Goal: Task Accomplishment & Management: Use online tool/utility

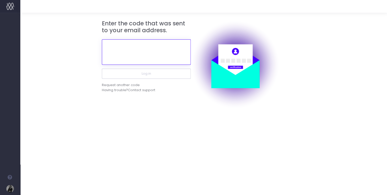
click at [149, 52] on input "text" at bounding box center [146, 51] width 89 height 25
paste input "720477"
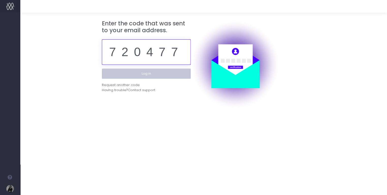
type input "720477"
click at [148, 72] on button "Log in" at bounding box center [146, 74] width 89 height 10
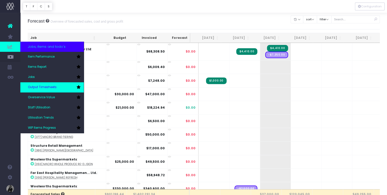
click at [49, 87] on span "Output Timesheets" at bounding box center [42, 87] width 29 height 5
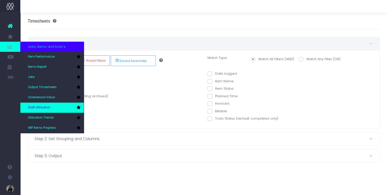
click at [54, 109] on link "Staff Utilisation" at bounding box center [52, 108] width 64 height 10
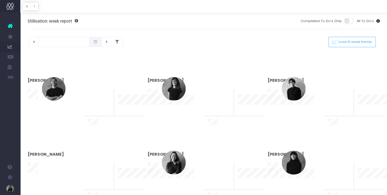
type input "[DATE]"
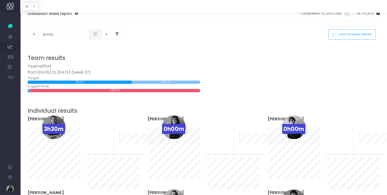
scroll to position [8, 0]
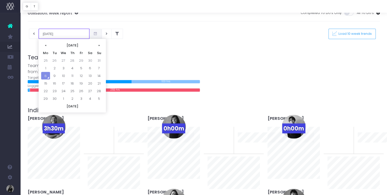
click at [43, 32] on input "08-09-2025" at bounding box center [64, 34] width 51 height 10
click at [45, 44] on th "«" at bounding box center [45, 45] width 9 height 8
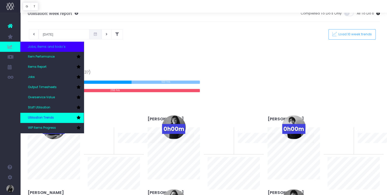
click at [51, 120] on link "Utilisation Trends" at bounding box center [52, 118] width 64 height 10
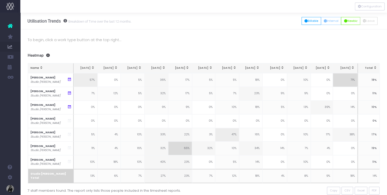
click at [349, 68] on div "[DATE]" at bounding box center [345, 68] width 19 height 4
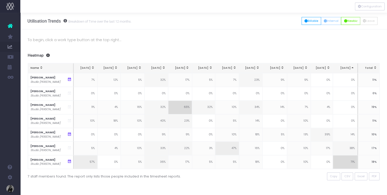
click at [349, 68] on div "Aug 25" at bounding box center [345, 68] width 19 height 4
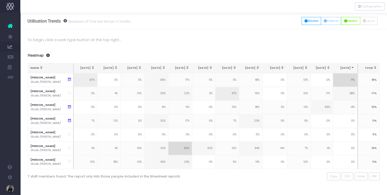
click at [106, 42] on p "To begin, click a work type button at the top right..." at bounding box center [204, 40] width 353 height 6
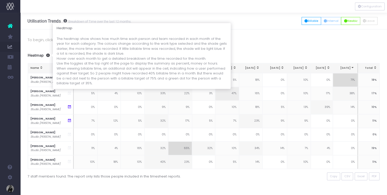
click at [48, 55] on span at bounding box center [47, 56] width 6 height 4
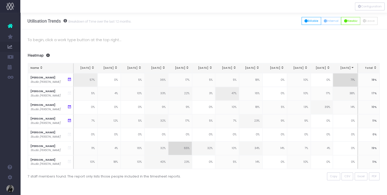
click at [255, 41] on p "To begin, click a work type button at the top right..." at bounding box center [204, 40] width 353 height 6
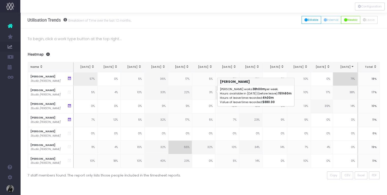
scroll to position [1, 0]
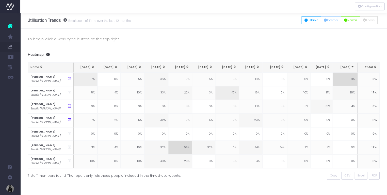
click at [207, 60] on div "Heatmap Name Sep 24 Oct 24 Nov 24 Dec 24 Jan 25 Feb 25 Mar 25 Apr 25 May 25 Jun…" at bounding box center [204, 115] width 353 height 127
click at [308, 18] on button "Billable" at bounding box center [312, 20] width 20 height 8
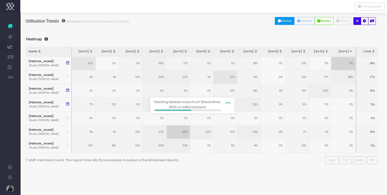
scroll to position [0, 2]
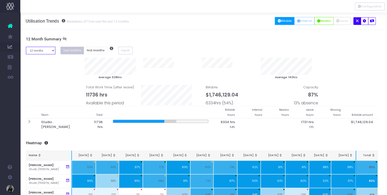
select select "one"
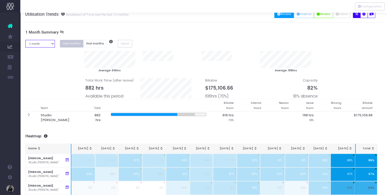
scroll to position [8, 2]
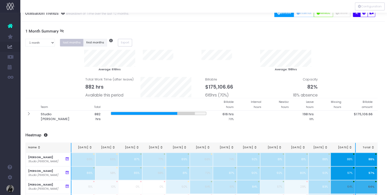
click at [94, 43] on button "first months" at bounding box center [95, 43] width 24 height 8
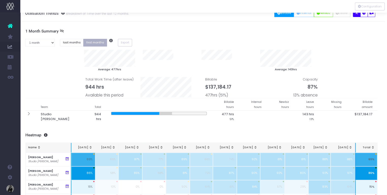
click at [94, 43] on button "first months" at bounding box center [95, 43] width 24 height 8
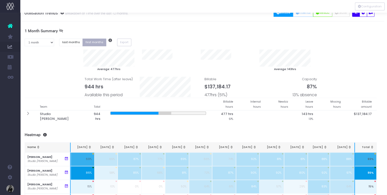
scroll to position [8, 3]
click at [68, 42] on button "last months" at bounding box center [71, 43] width 24 height 8
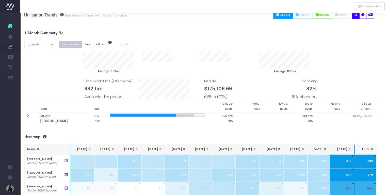
click at [280, 17] on button "Billable" at bounding box center [284, 15] width 20 height 8
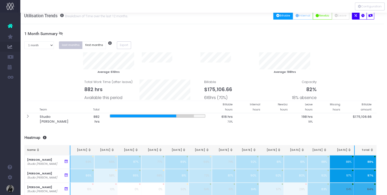
click at [59, 34] on icon at bounding box center [61, 34] width 4 height 4
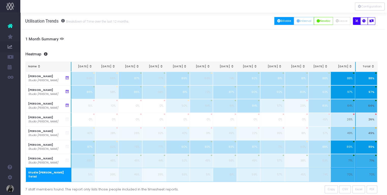
scroll to position [0, 2]
click at [376, 186] on button "PDF" at bounding box center [372, 190] width 11 height 8
click at [363, 21] on icon "button" at bounding box center [364, 21] width 3 height 0
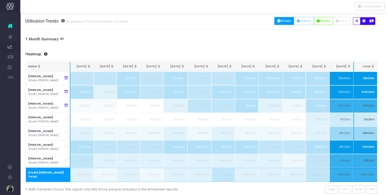
click at [370, 21] on icon "button" at bounding box center [372, 21] width 4 height 0
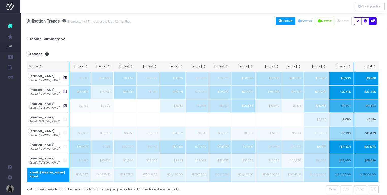
scroll to position [0, 1]
click at [372, 187] on span "PDF" at bounding box center [373, 189] width 5 height 4
click at [308, 52] on h3 "Heatmap" at bounding box center [203, 54] width 353 height 5
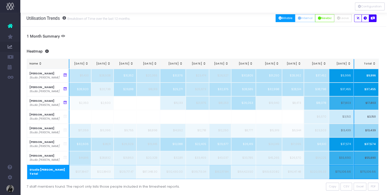
scroll to position [4, 1]
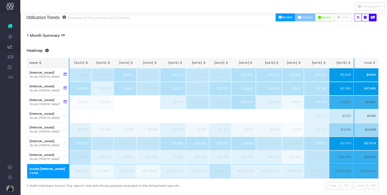
click at [300, 20] on button "Internal" at bounding box center [305, 17] width 21 height 8
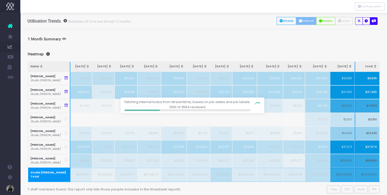
scroll to position [0, 2]
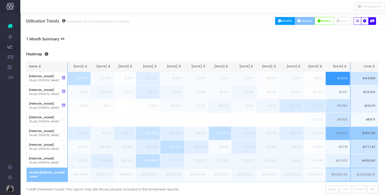
click at [285, 21] on button "Billable" at bounding box center [285, 21] width 20 height 8
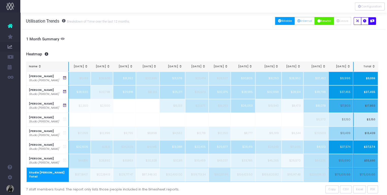
click at [324, 21] on button "Newbiz" at bounding box center [324, 21] width 19 height 8
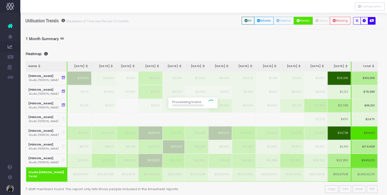
scroll to position [0, 2]
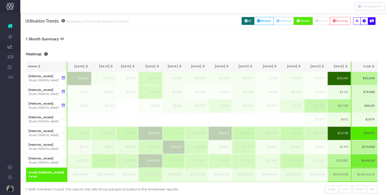
click at [246, 19] on button "All" at bounding box center [248, 21] width 13 height 8
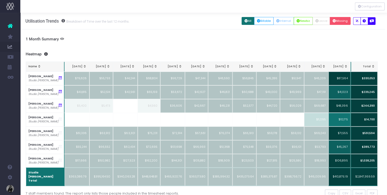
click at [343, 20] on button "Missing" at bounding box center [340, 21] width 21 height 8
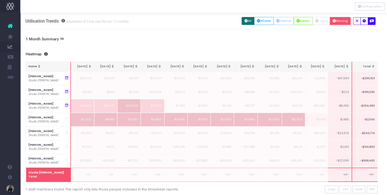
click at [245, 21] on button "All" at bounding box center [248, 21] width 13 height 8
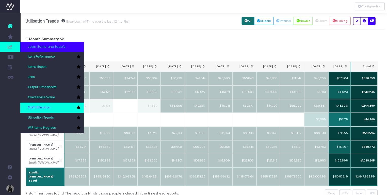
click at [32, 107] on span "Staff Utilisation" at bounding box center [39, 107] width 22 height 5
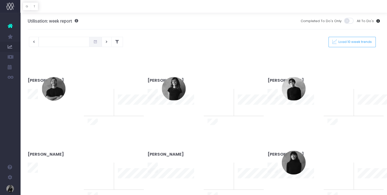
type input "[DATE]"
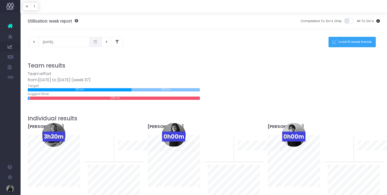
click at [355, 44] on button "Load 10 week trends" at bounding box center [352, 42] width 47 height 10
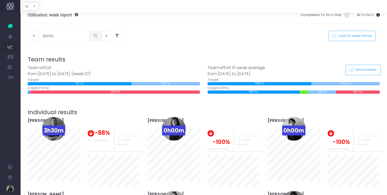
scroll to position [6, 0]
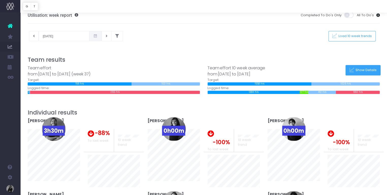
click at [366, 67] on button "Show Details" at bounding box center [363, 70] width 35 height 10
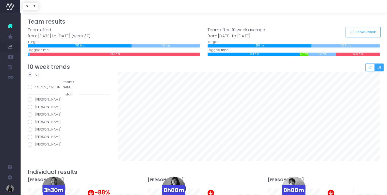
scroll to position [44, 0]
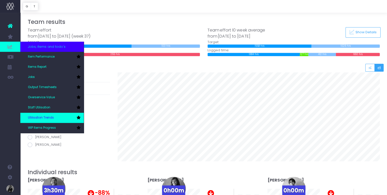
click at [50, 116] on span "Utilisation Trends" at bounding box center [41, 118] width 26 height 5
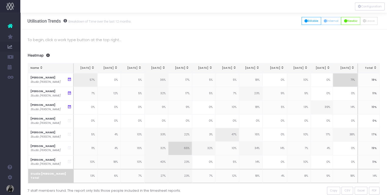
click at [70, 19] on small "Breakdown of Time over the last 12 months." at bounding box center [99, 21] width 65 height 5
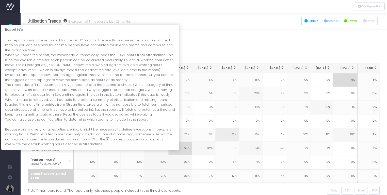
click at [63, 22] on span at bounding box center [64, 21] width 6 height 4
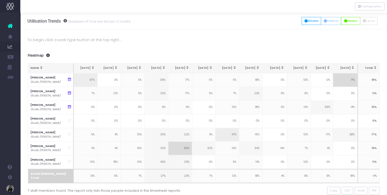
click at [86, 20] on small "Breakdown of Time over the last 12 months." at bounding box center [99, 21] width 65 height 5
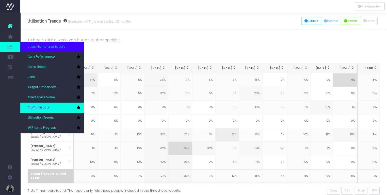
click at [50, 109] on span "Staff Utilisation" at bounding box center [39, 107] width 22 height 5
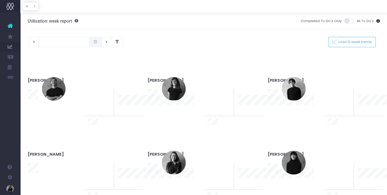
type input "[DATE]"
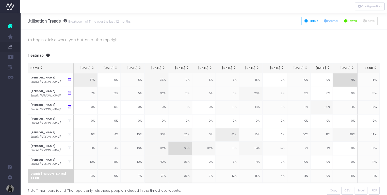
click at [74, 39] on p "To begin, click a work type button at the top right..." at bounding box center [204, 40] width 353 height 6
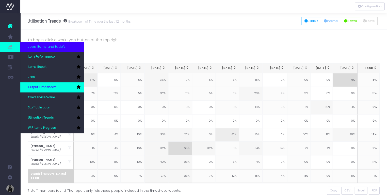
click at [48, 87] on span "Output Timesheets" at bounding box center [42, 87] width 29 height 5
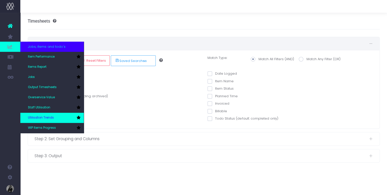
click at [46, 114] on link "Utilisation Trends" at bounding box center [52, 118] width 64 height 10
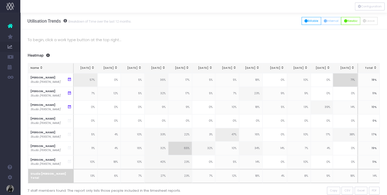
drag, startPoint x: 81, startPoint y: 47, endPoint x: 64, endPoint y: 49, distance: 16.7
click at [81, 47] on div "To begin, click a work type button at the top right... Summaries 1 month 2 mont…" at bounding box center [203, 120] width 367 height 183
click at [39, 55] on h3 "Heatmap" at bounding box center [204, 55] width 353 height 5
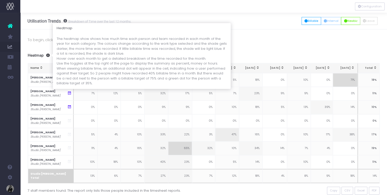
click at [50, 55] on span at bounding box center [47, 56] width 6 height 4
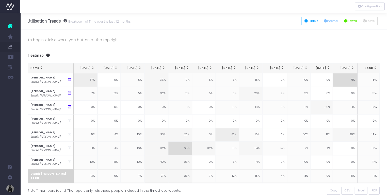
click at [43, 45] on div "To begin, click a work type button at the top right... Summaries 1 month 2 mont…" at bounding box center [203, 120] width 367 height 183
click at [302, 21] on button "Billable" at bounding box center [312, 21] width 20 height 8
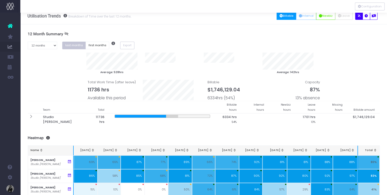
scroll to position [6, 0]
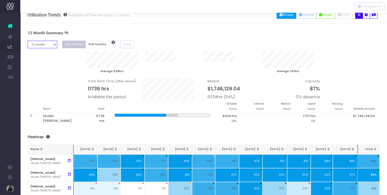
select select "one"
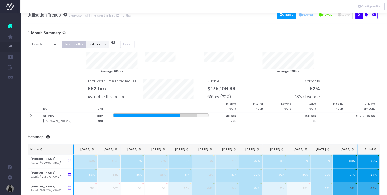
click at [96, 44] on button "first months" at bounding box center [98, 45] width 24 height 8
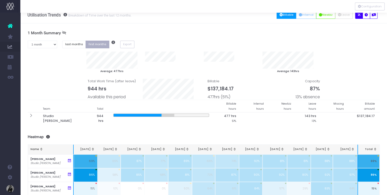
scroll to position [9, 0]
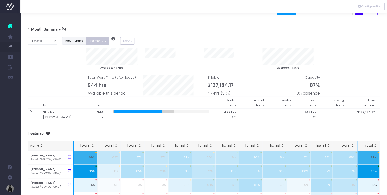
click at [77, 42] on button "last months" at bounding box center [74, 41] width 24 height 8
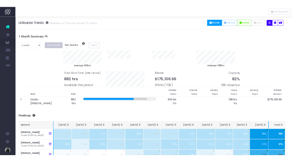
scroll to position [0, 3]
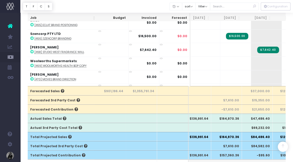
scroll to position [61, 0]
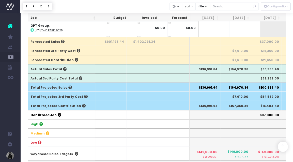
scroll to position [130, 0]
